Goal: Communication & Community: Ask a question

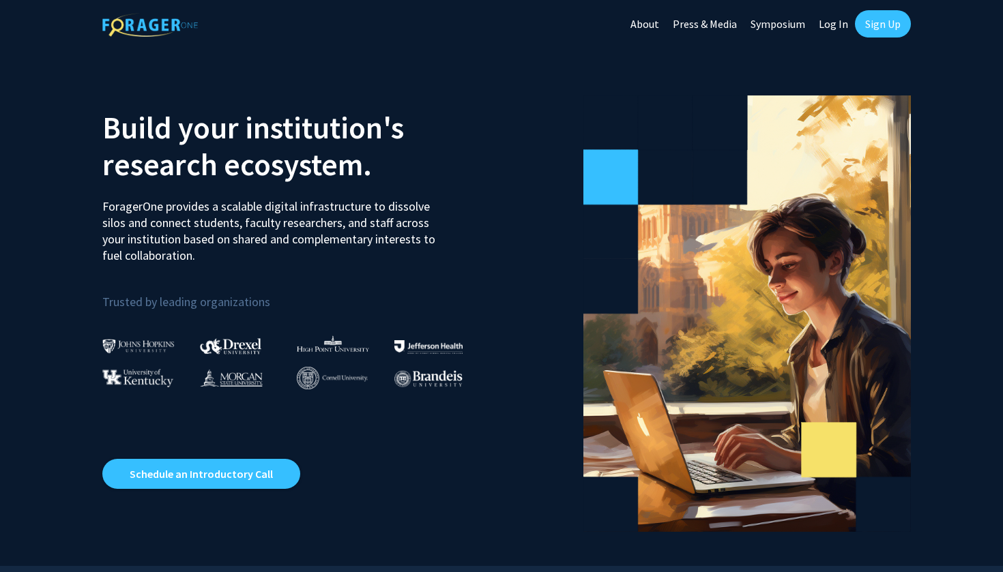
click at [835, 24] on link "Log In" at bounding box center [833, 24] width 43 height 48
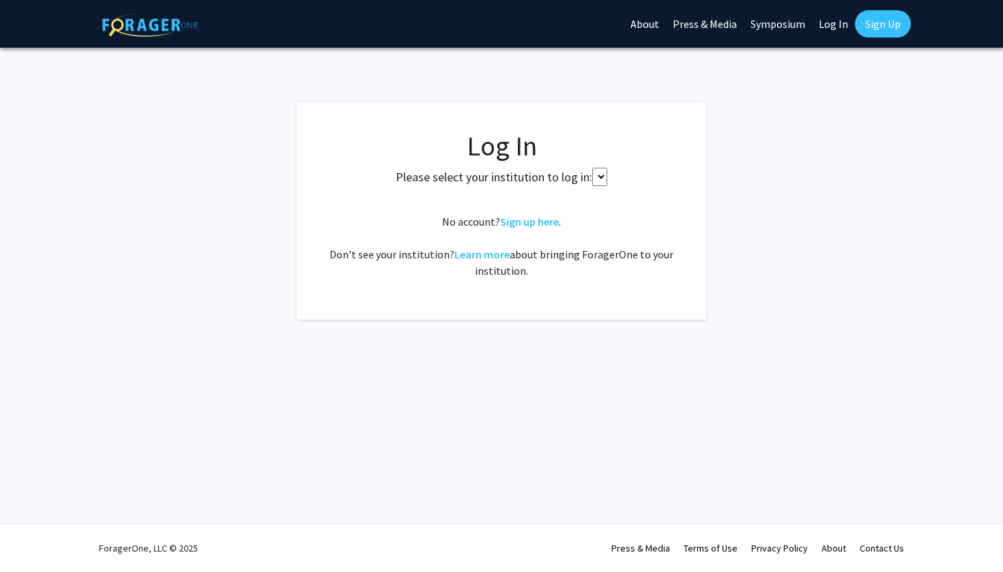
select select
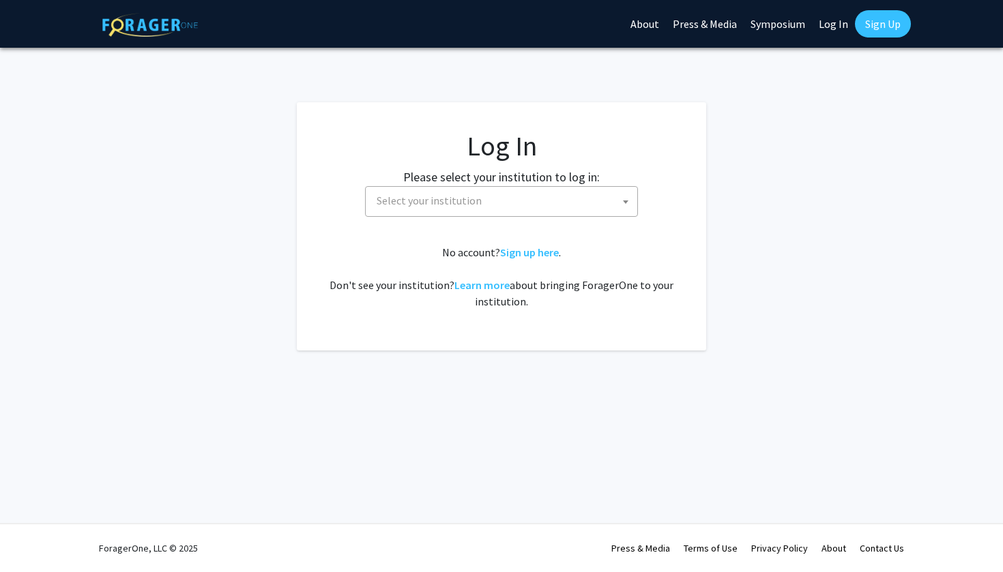
click at [465, 195] on span "Select your institution" at bounding box center [428, 201] width 105 height 14
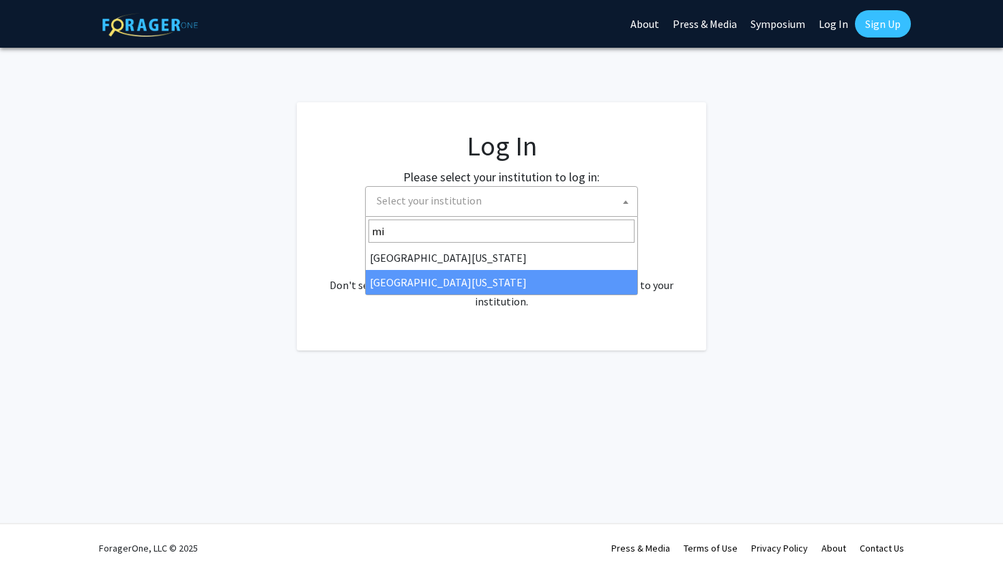
type input "mi"
select select "33"
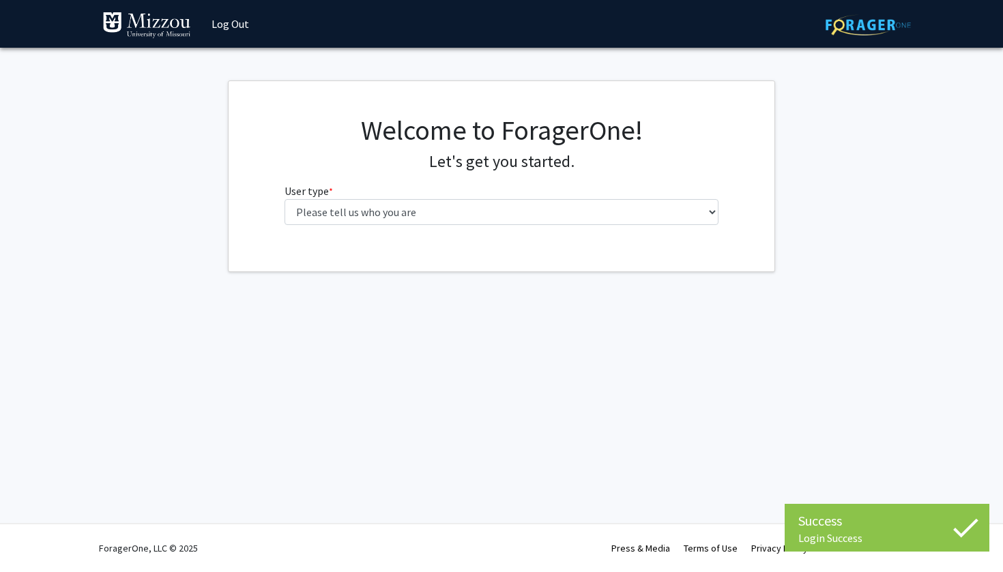
click at [403, 226] on div "Welcome to ForagerOne! Let's get you started. User type * required Please tell …" at bounding box center [501, 175] width 455 height 122
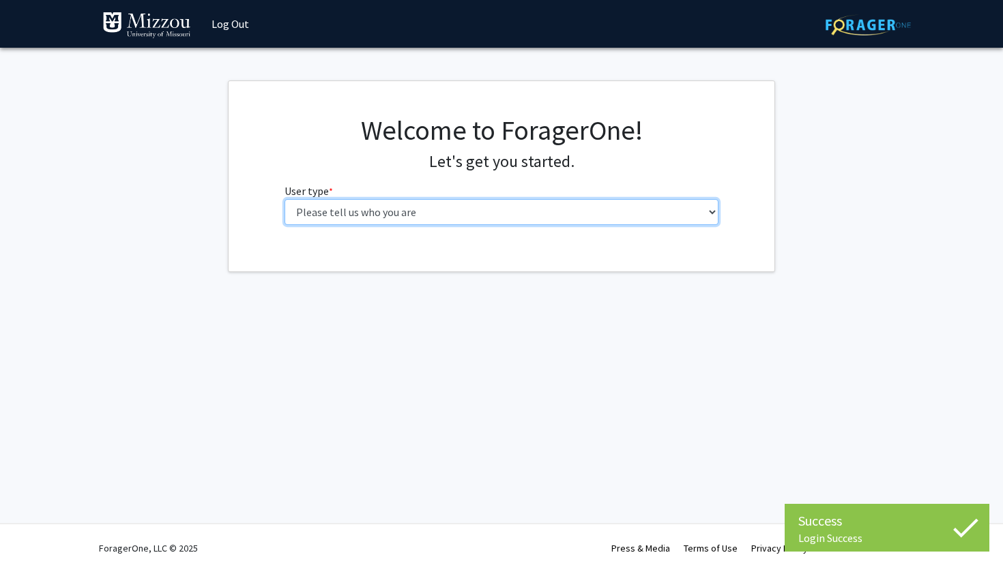
select select "1: undergrad"
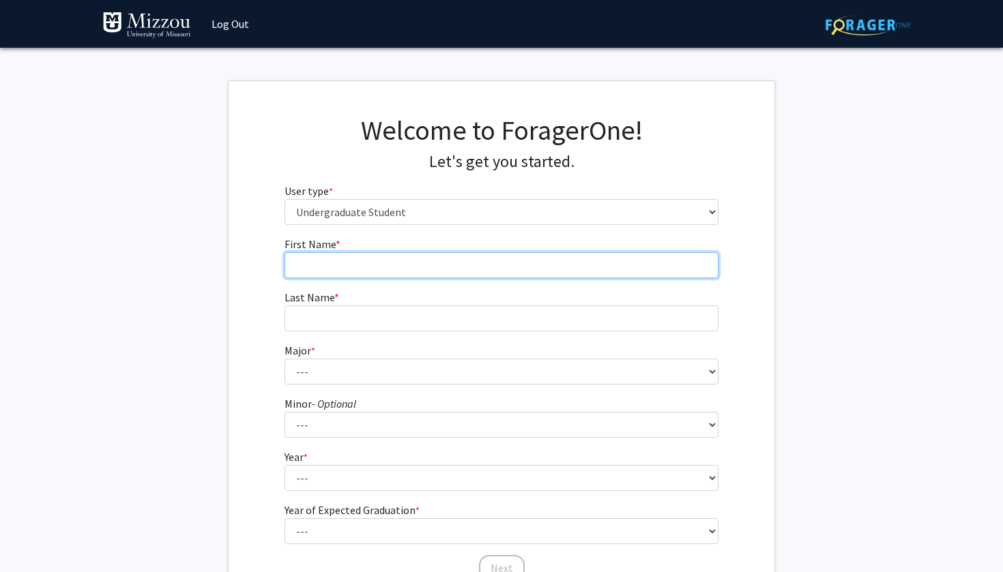
click at [400, 268] on input "First Name * required" at bounding box center [501, 265] width 434 height 26
type input "Andrew"
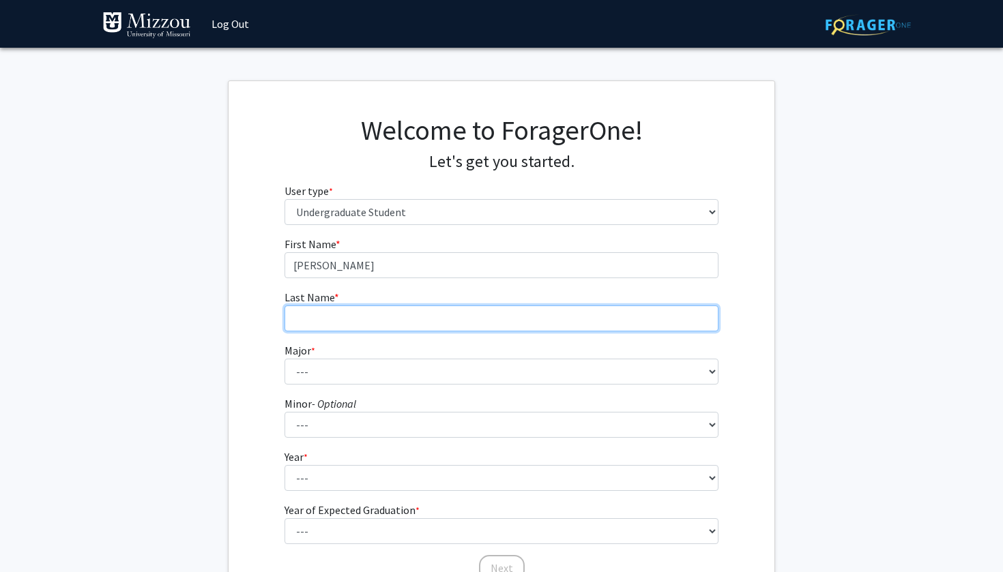
click at [381, 313] on input "Last Name * required" at bounding box center [501, 319] width 434 height 26
type input "Wasinger"
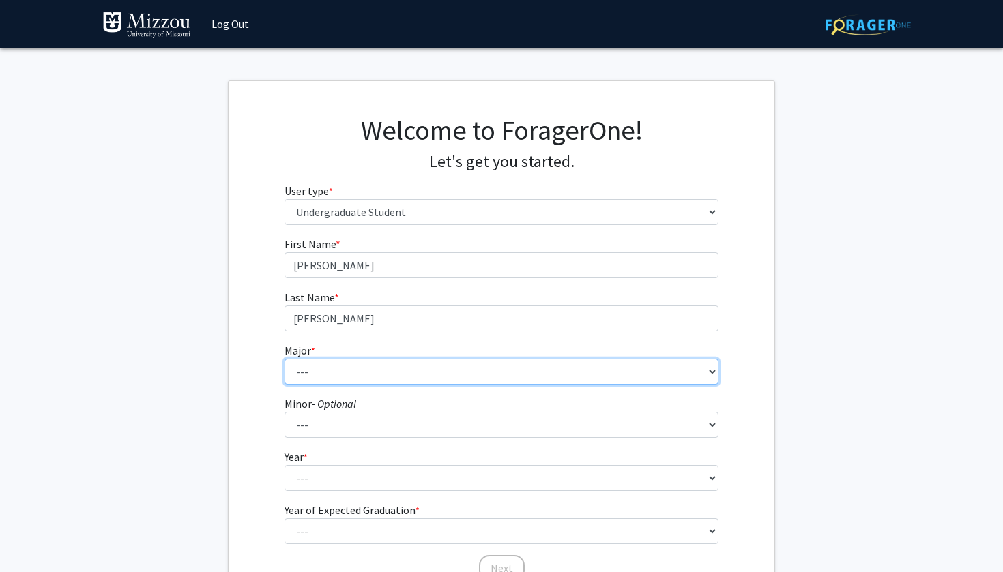
select select "135: 2628"
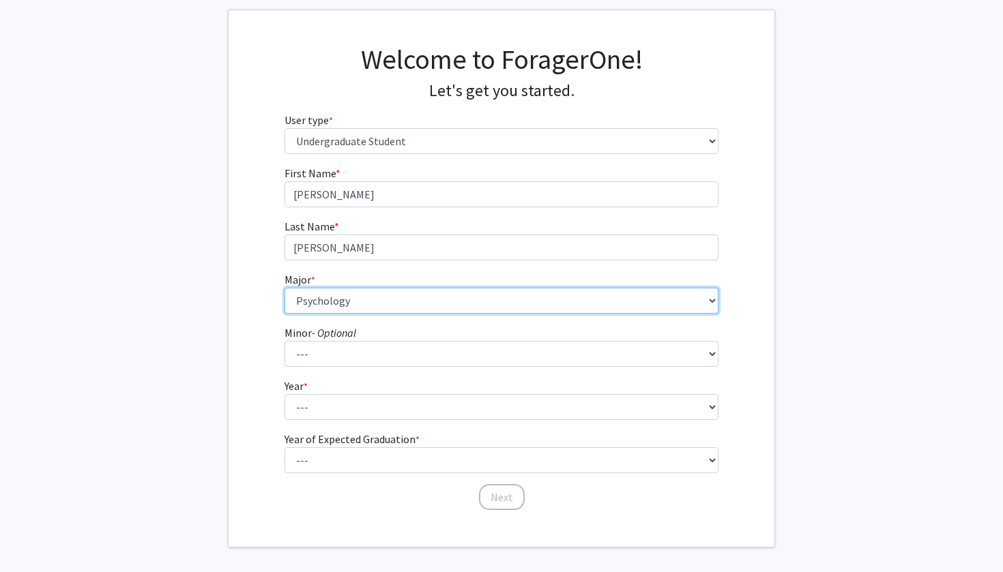
scroll to position [74, 0]
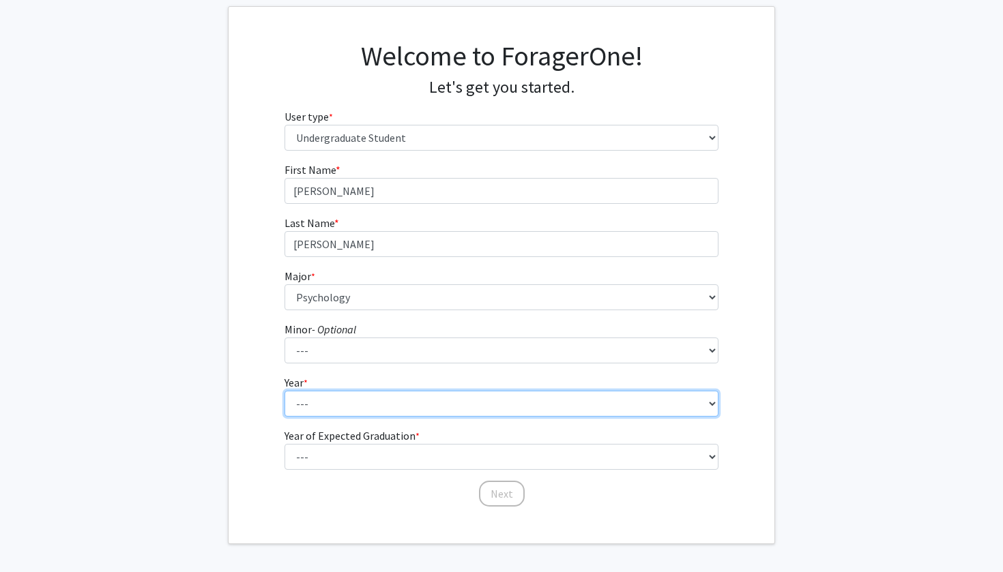
select select "4: senior"
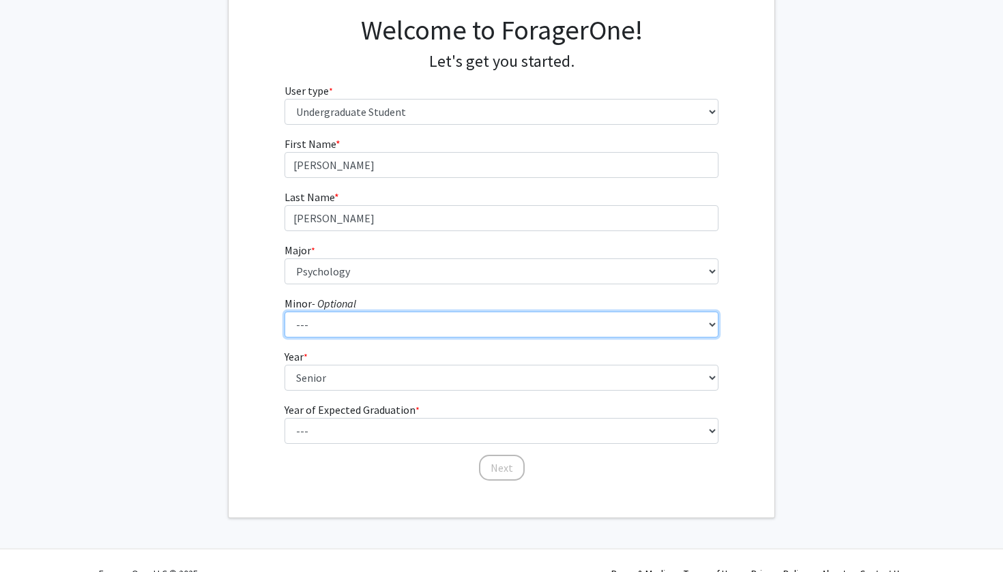
scroll to position [101, 0]
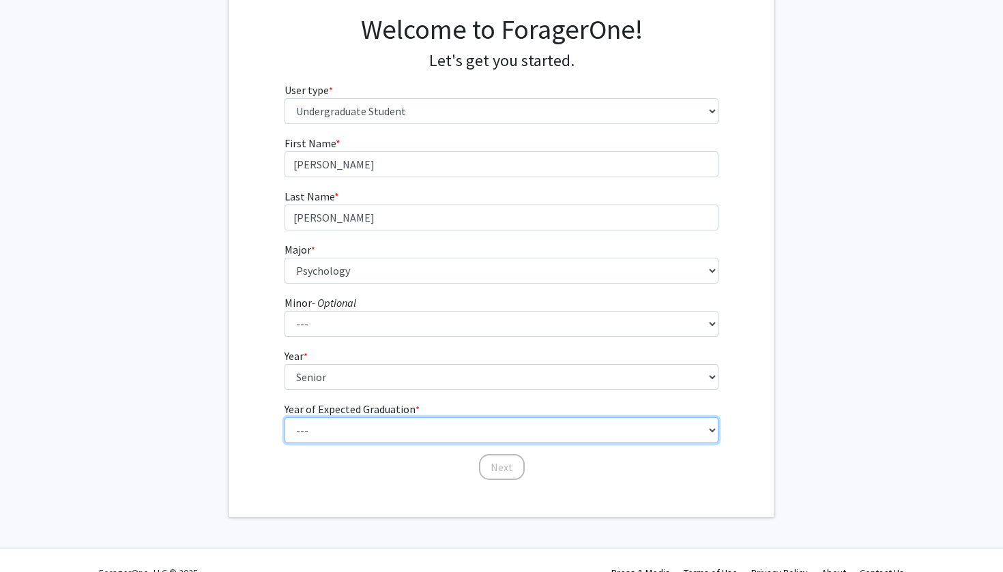
select select "2: 2026"
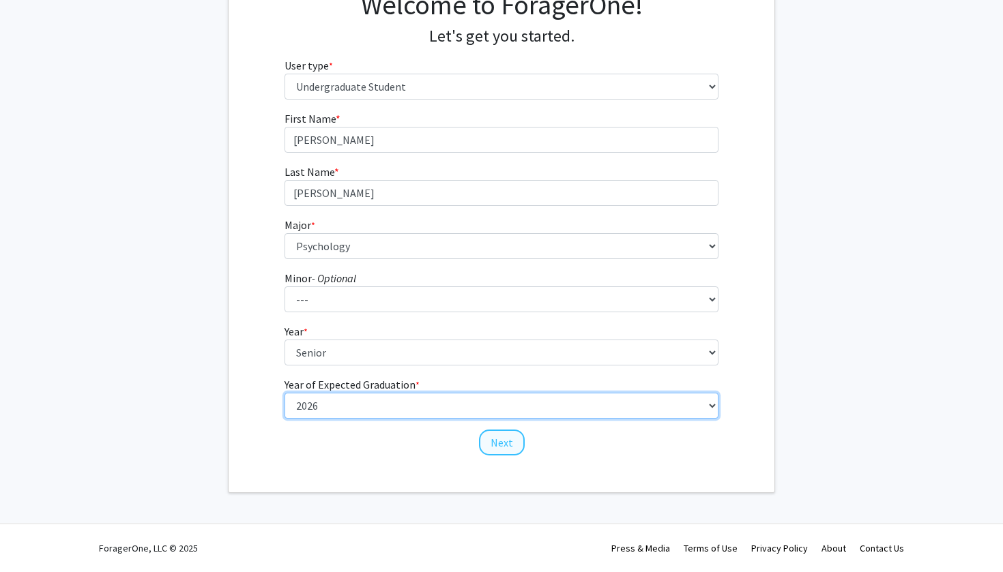
scroll to position [125, 0]
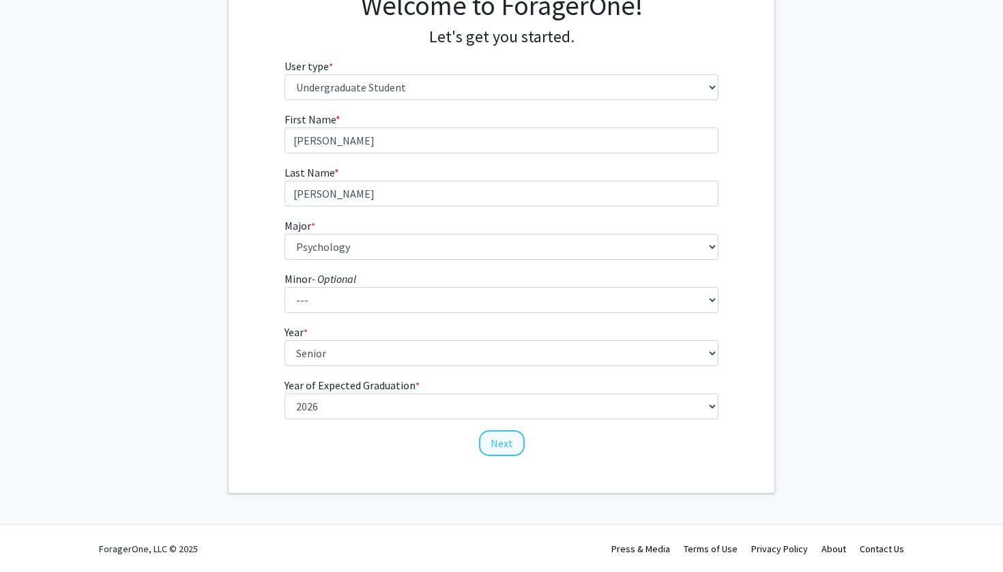
click at [503, 437] on button "Next" at bounding box center [502, 443] width 46 height 26
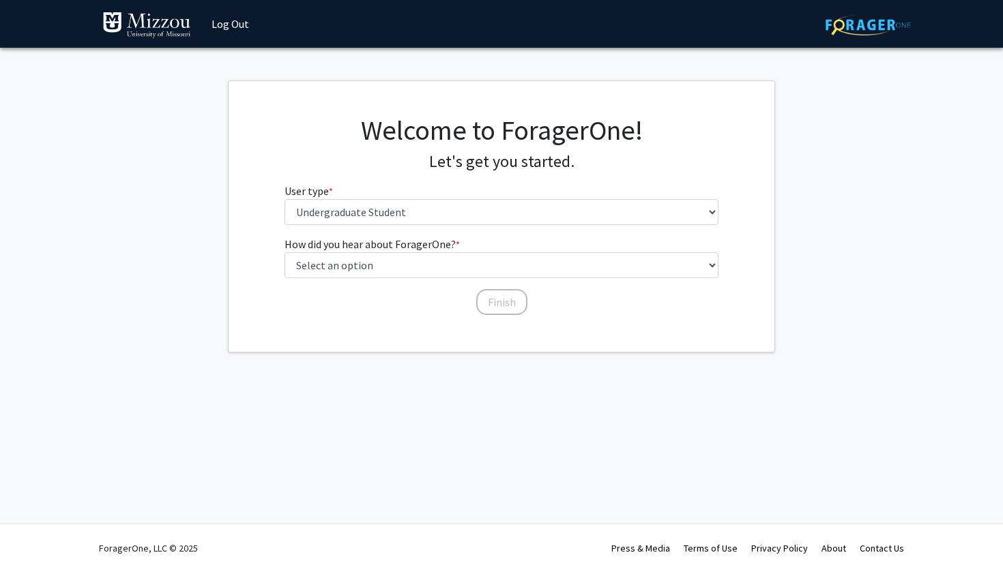
scroll to position [0, 0]
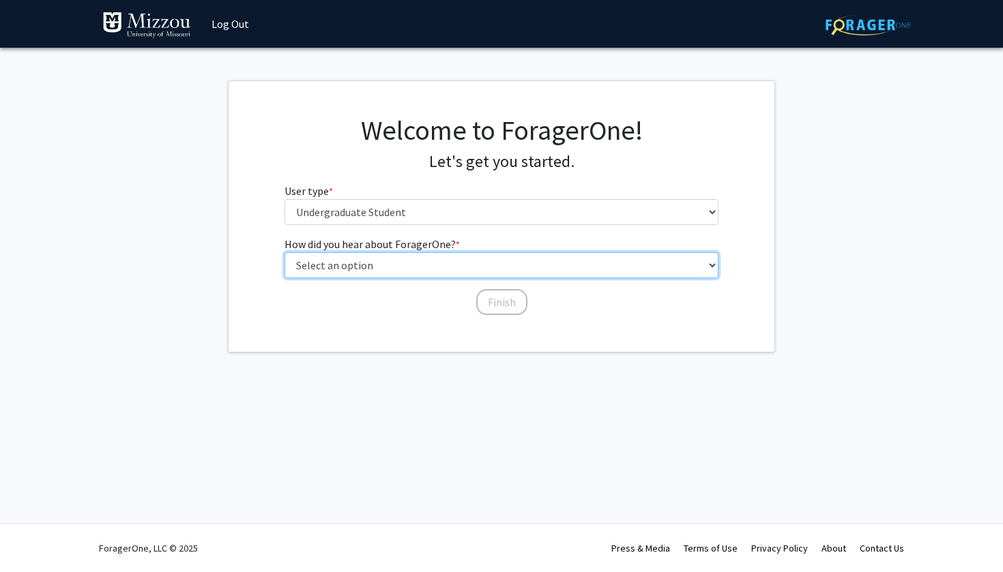
select select "2: faculty_recommendation"
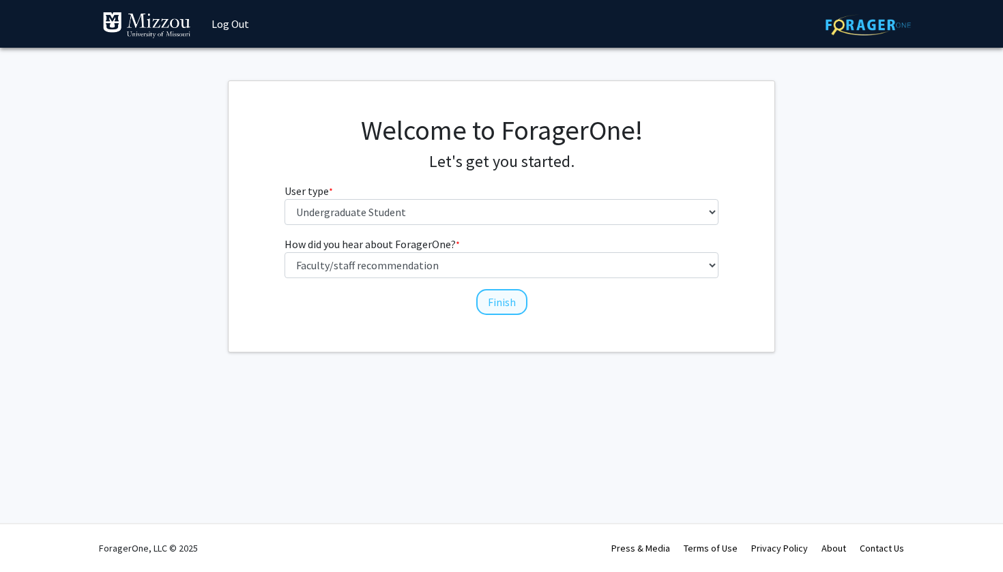
click at [488, 299] on button "Finish" at bounding box center [501, 302] width 51 height 26
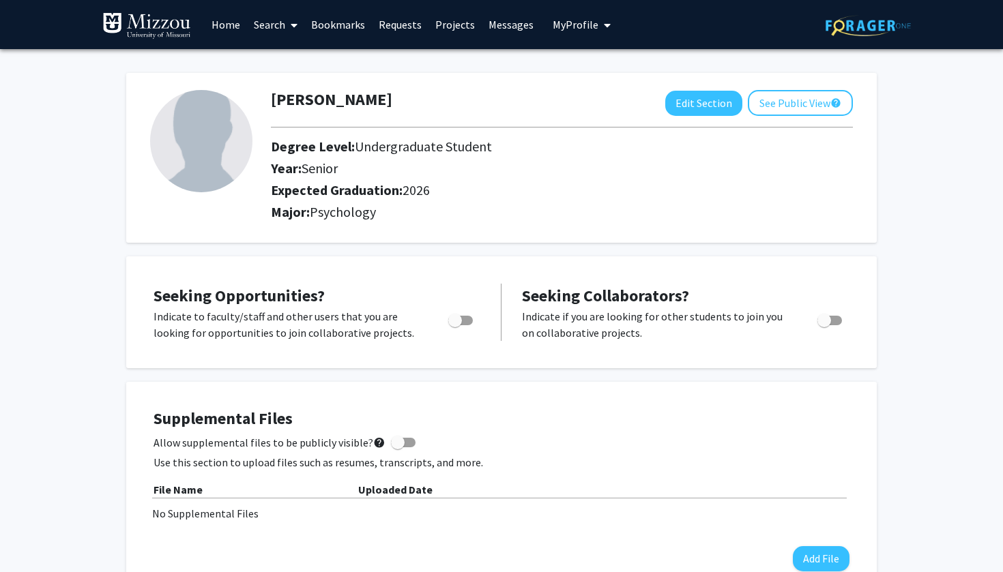
click at [295, 28] on icon at bounding box center [294, 25] width 7 height 11
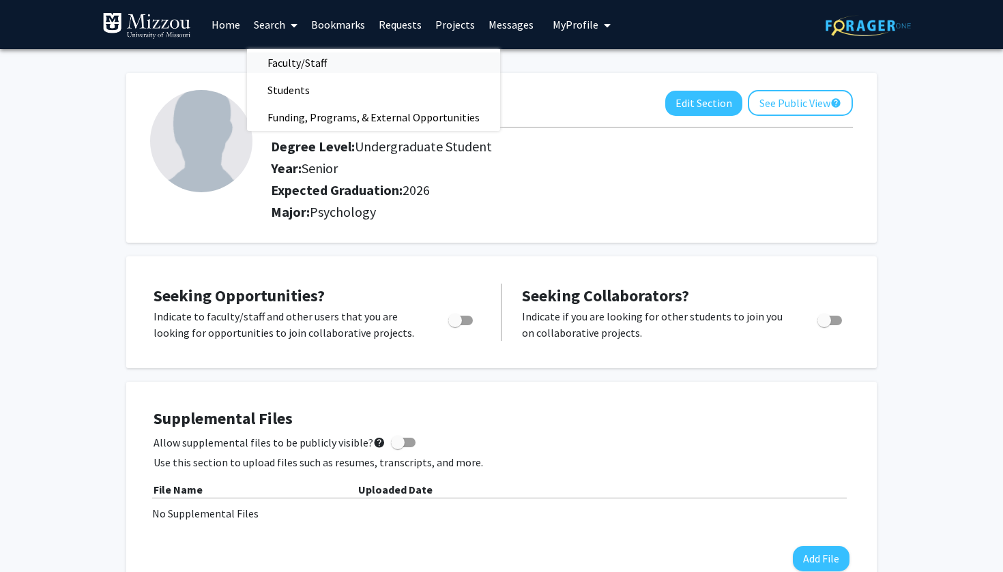
click at [311, 64] on span "Faculty/Staff" at bounding box center [297, 62] width 100 height 27
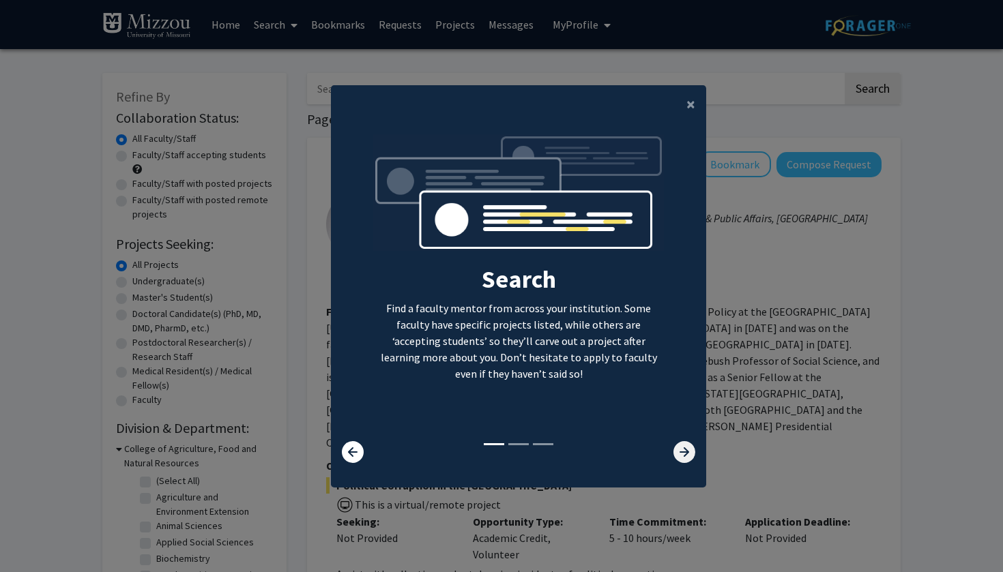
click at [688, 454] on icon at bounding box center [684, 452] width 22 height 22
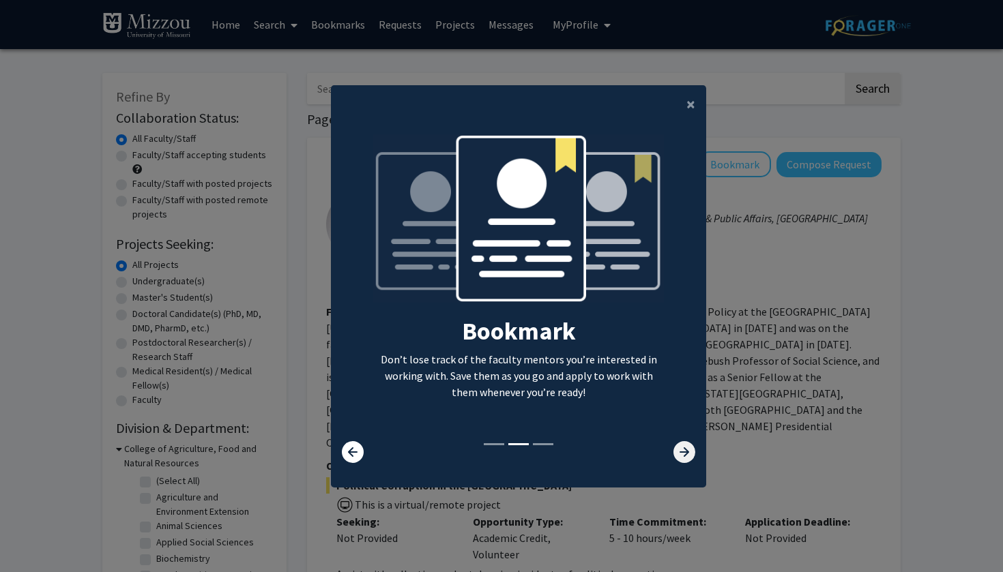
click at [686, 455] on icon at bounding box center [684, 452] width 22 height 22
click at [685, 456] on icon at bounding box center [684, 452] width 22 height 22
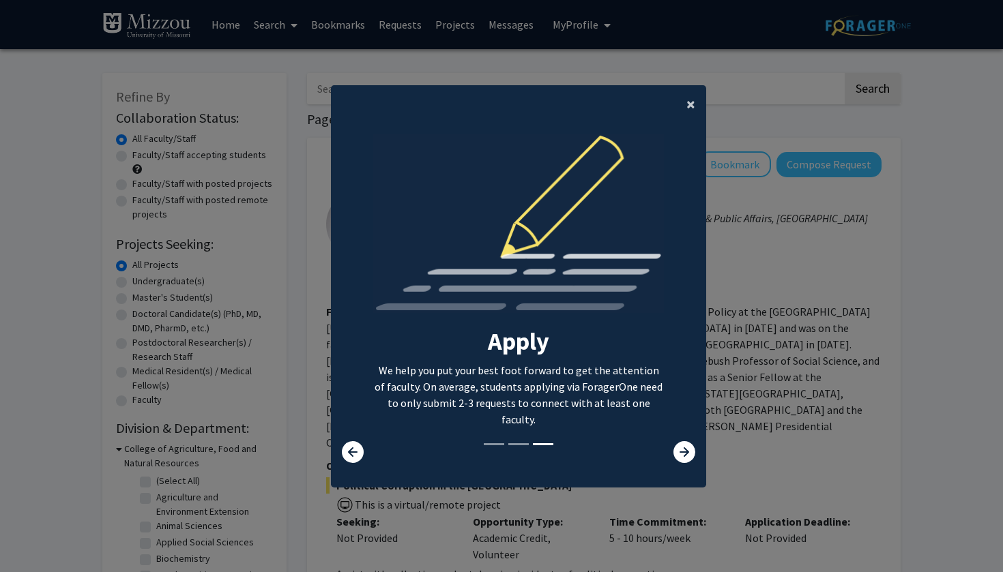
click at [692, 99] on span "×" at bounding box center [690, 103] width 9 height 21
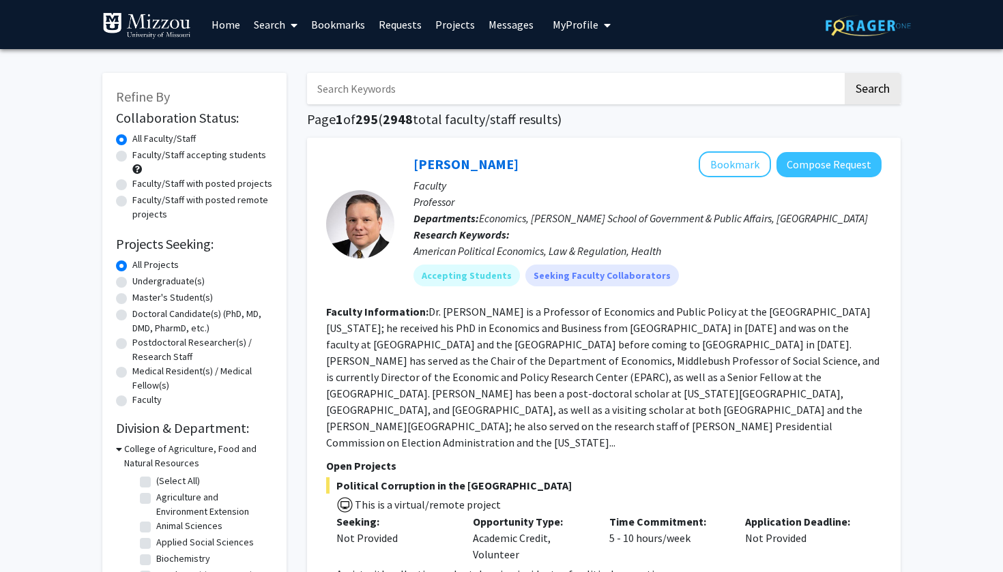
click at [421, 82] on input "Search Keywords" at bounding box center [574, 88] width 535 height 31
paste input "Dr. Ellis-Kalton"
type input "Dr. Ellis-Kalton"
click at [872, 91] on button "Search" at bounding box center [872, 88] width 56 height 31
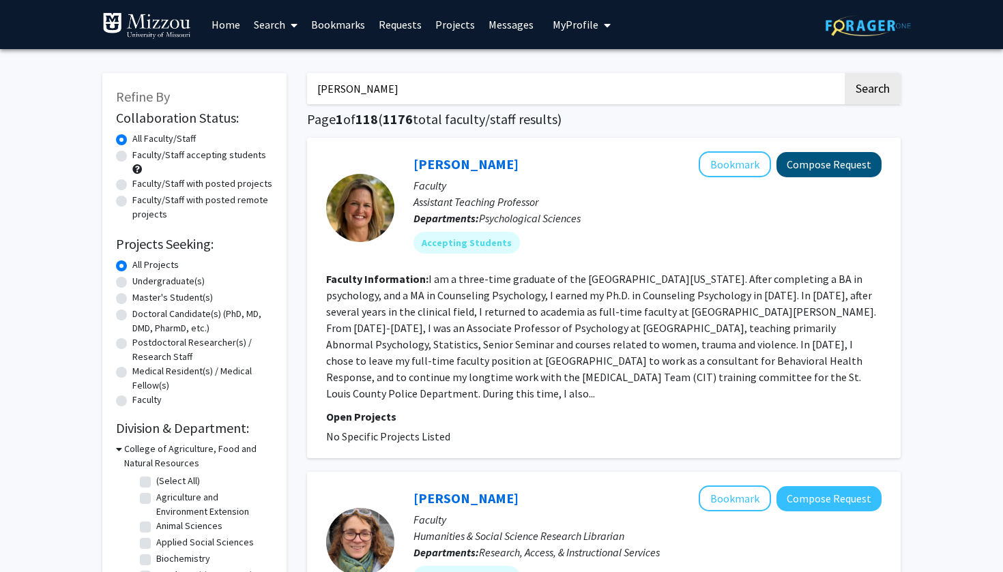
click at [797, 175] on button "Compose Request" at bounding box center [828, 164] width 105 height 25
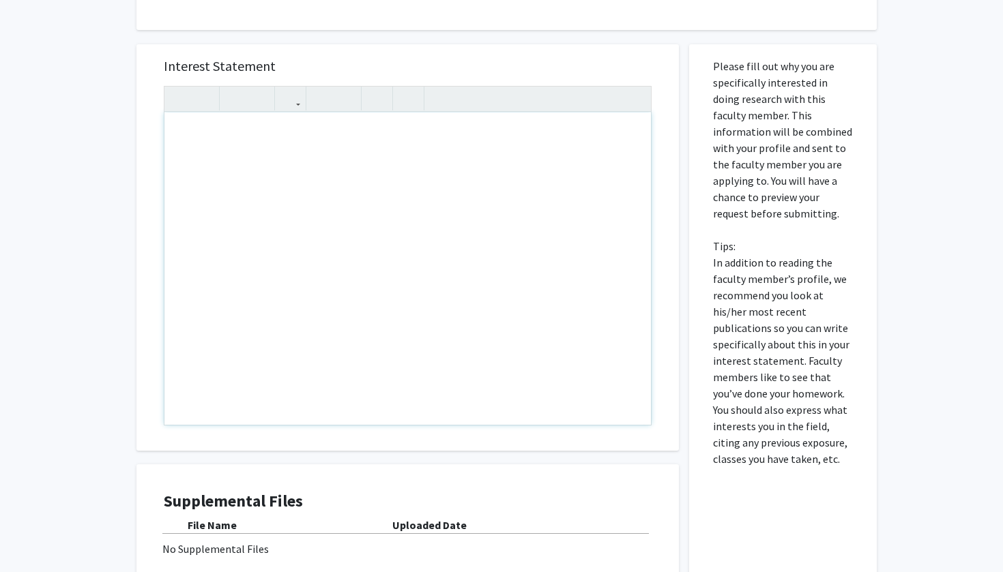
scroll to position [218, 0]
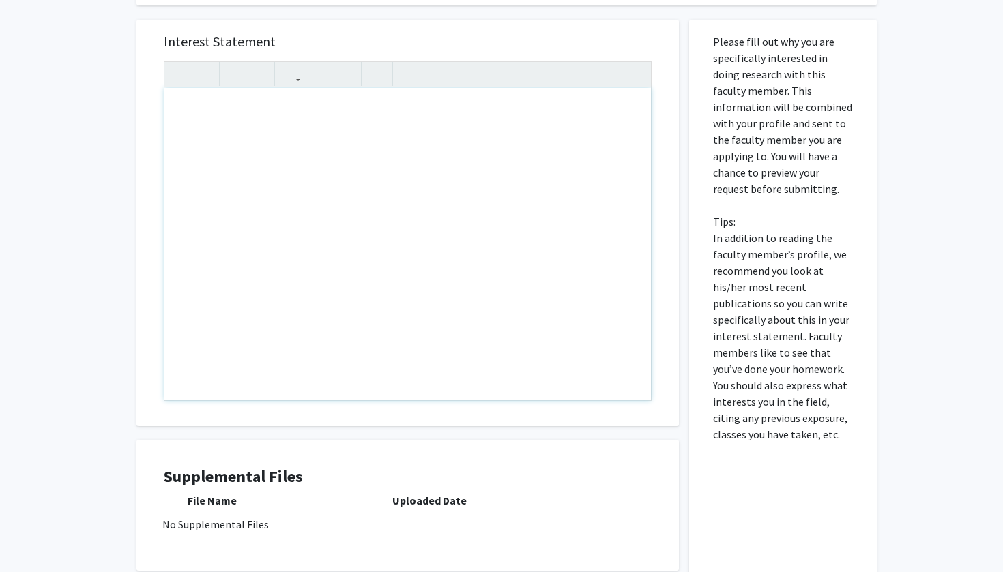
click at [290, 196] on div "Note to users with screen readers: Please press Alt+0 or Option+0 to deactivate…" at bounding box center [407, 244] width 486 height 312
click at [314, 112] on div "Andrew Wasinger - Psych 3020 - "work"" at bounding box center [407, 244] width 486 height 312
click at [475, 115] on div "Andrew Wasinger - Psych 3020 - 11:00 -11:50 MWF - "work"" at bounding box center [407, 244] width 486 height 312
click at [404, 115] on div "Andrew Wasinger - Psych 3020 - 11:00 -11:50 MWF - "work"" at bounding box center [407, 244] width 486 height 312
type textarea "Andrew Wasinger - Psych 3020 - 11:00 -11:50 MWF - "work"&nbsp;"
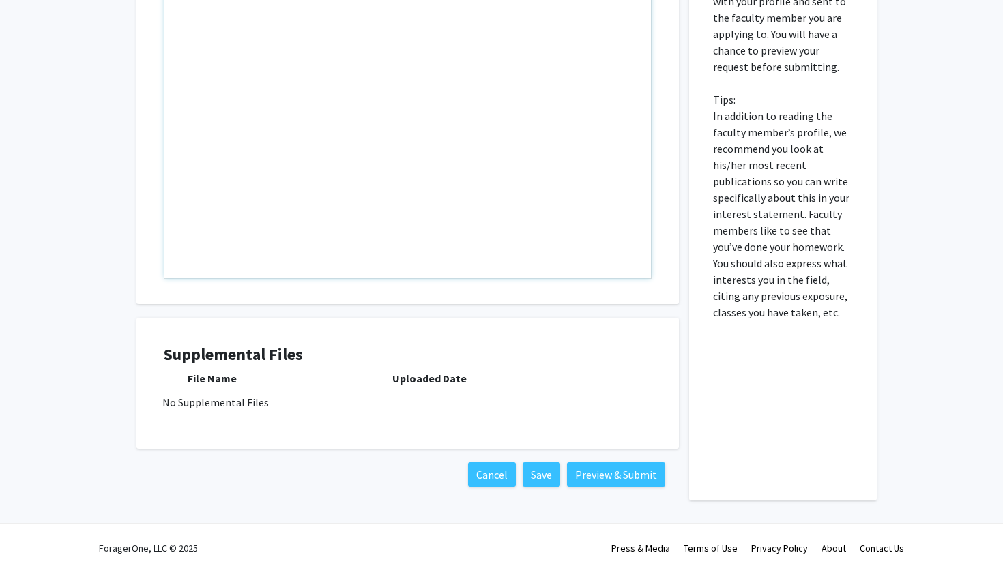
scroll to position [342, 0]
click at [644, 473] on button "Preview & Submit" at bounding box center [616, 474] width 98 height 25
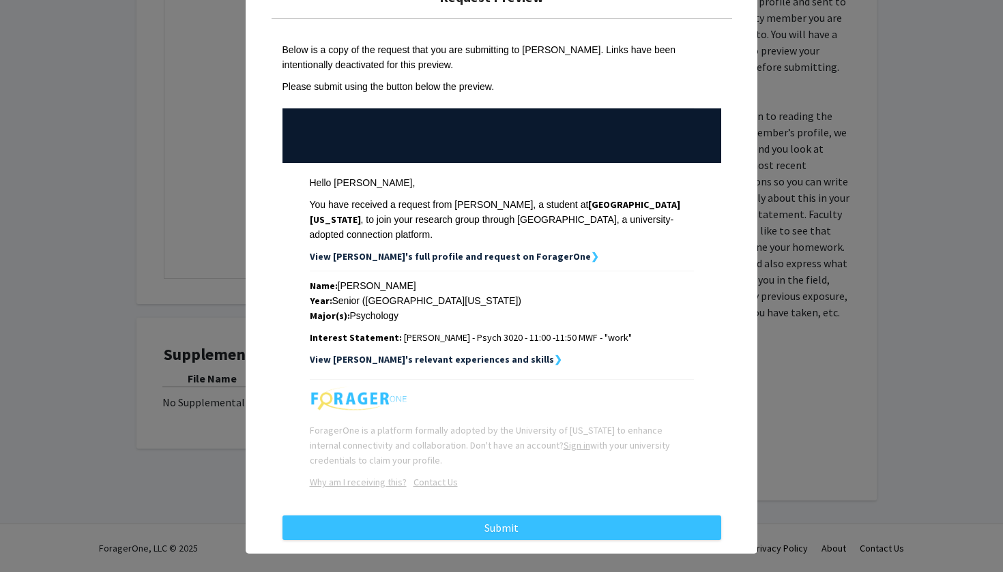
scroll to position [42, 0]
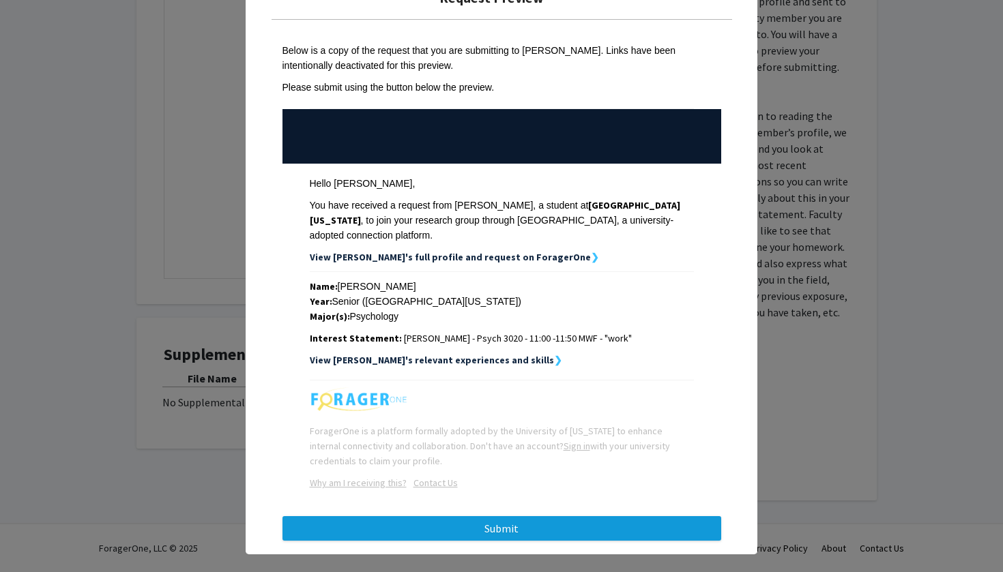
click at [574, 516] on button "Submit" at bounding box center [501, 528] width 439 height 25
